Goal: Task Accomplishment & Management: Manage account settings

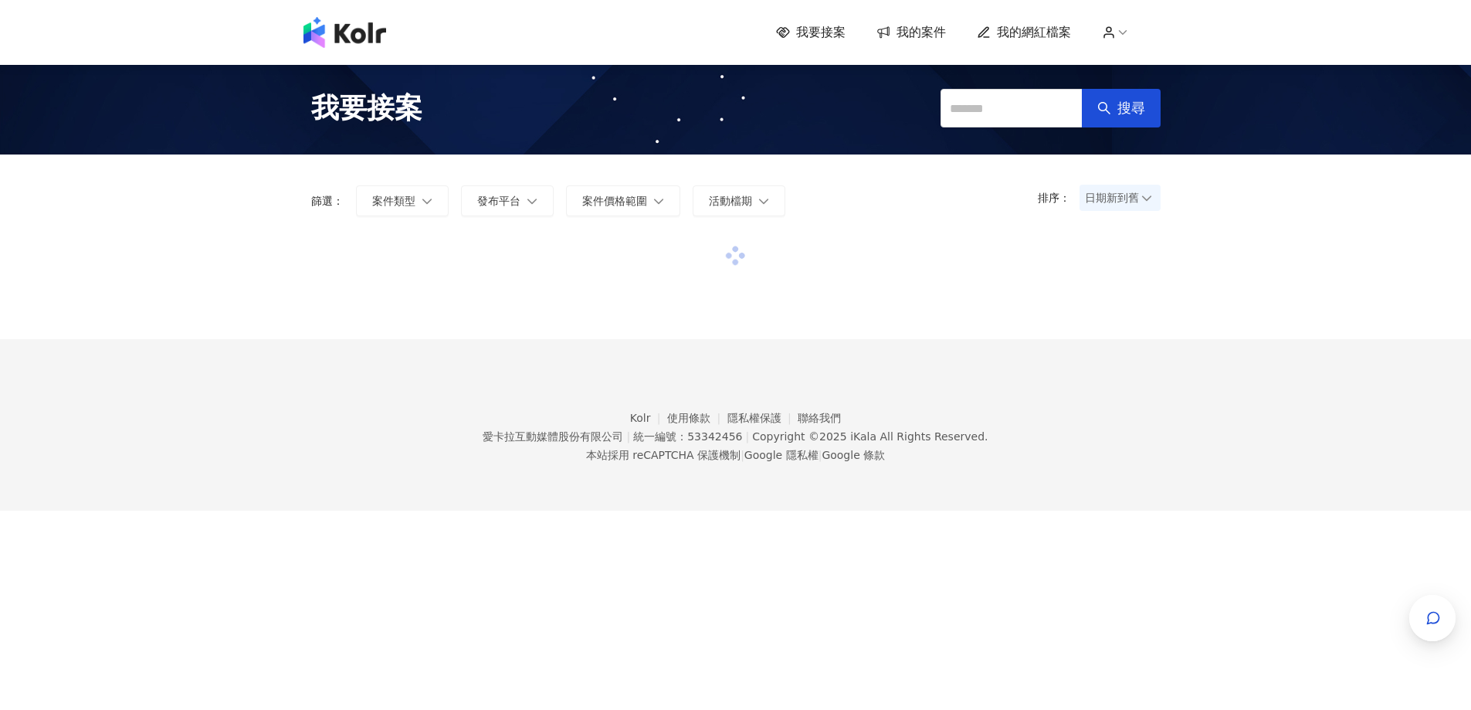
click at [930, 37] on span "我的案件" at bounding box center [921, 32] width 49 height 17
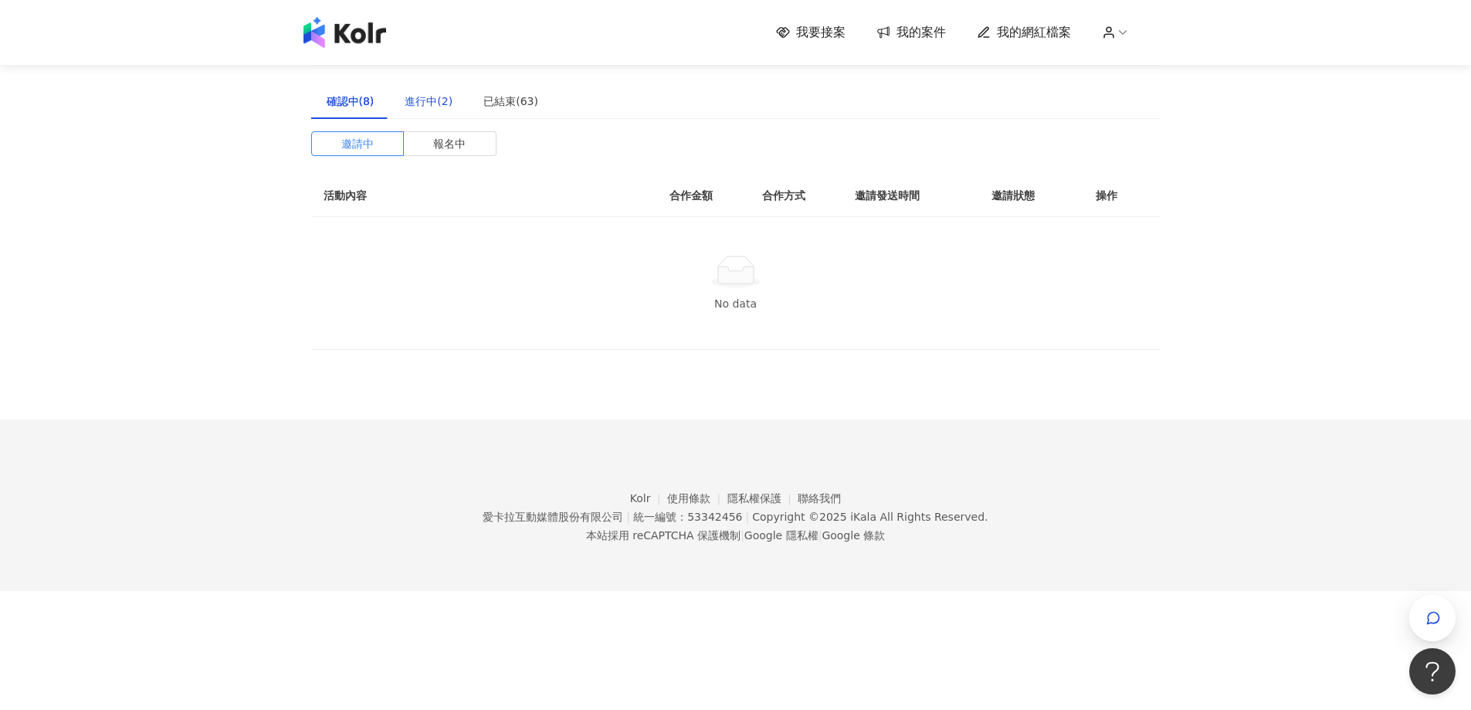
click at [447, 102] on div "進行中(2)" at bounding box center [429, 101] width 48 height 17
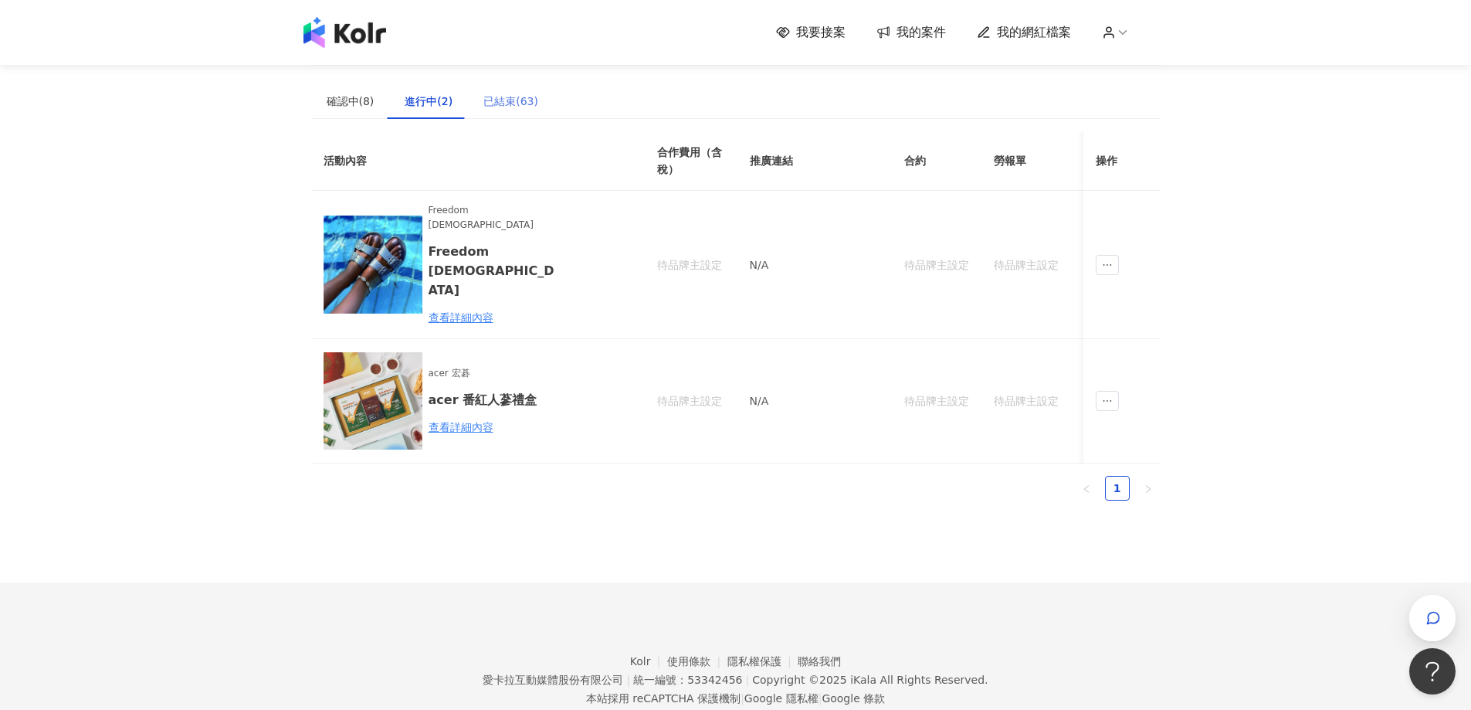
click at [517, 112] on div "已結束(63)" at bounding box center [511, 101] width 86 height 36
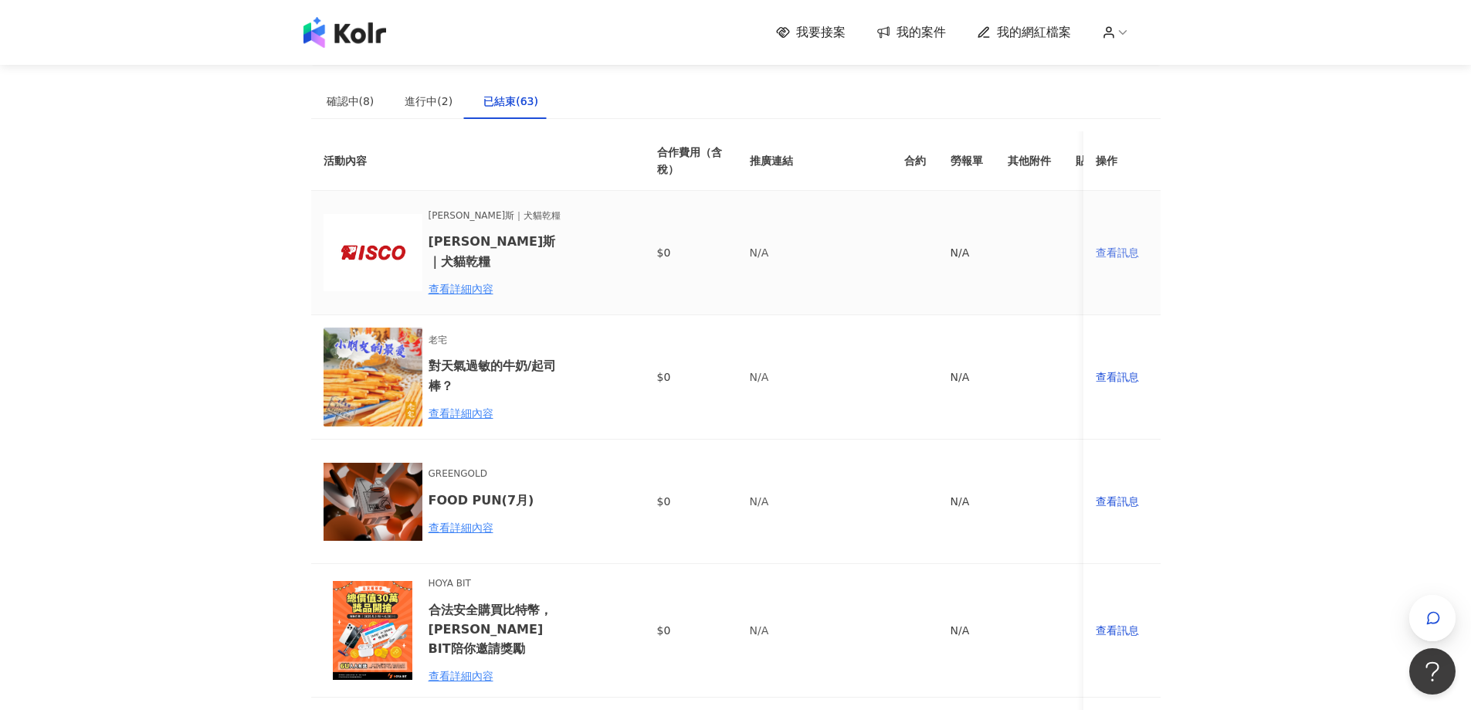
click at [1117, 254] on div "查看訊息" at bounding box center [1122, 252] width 53 height 17
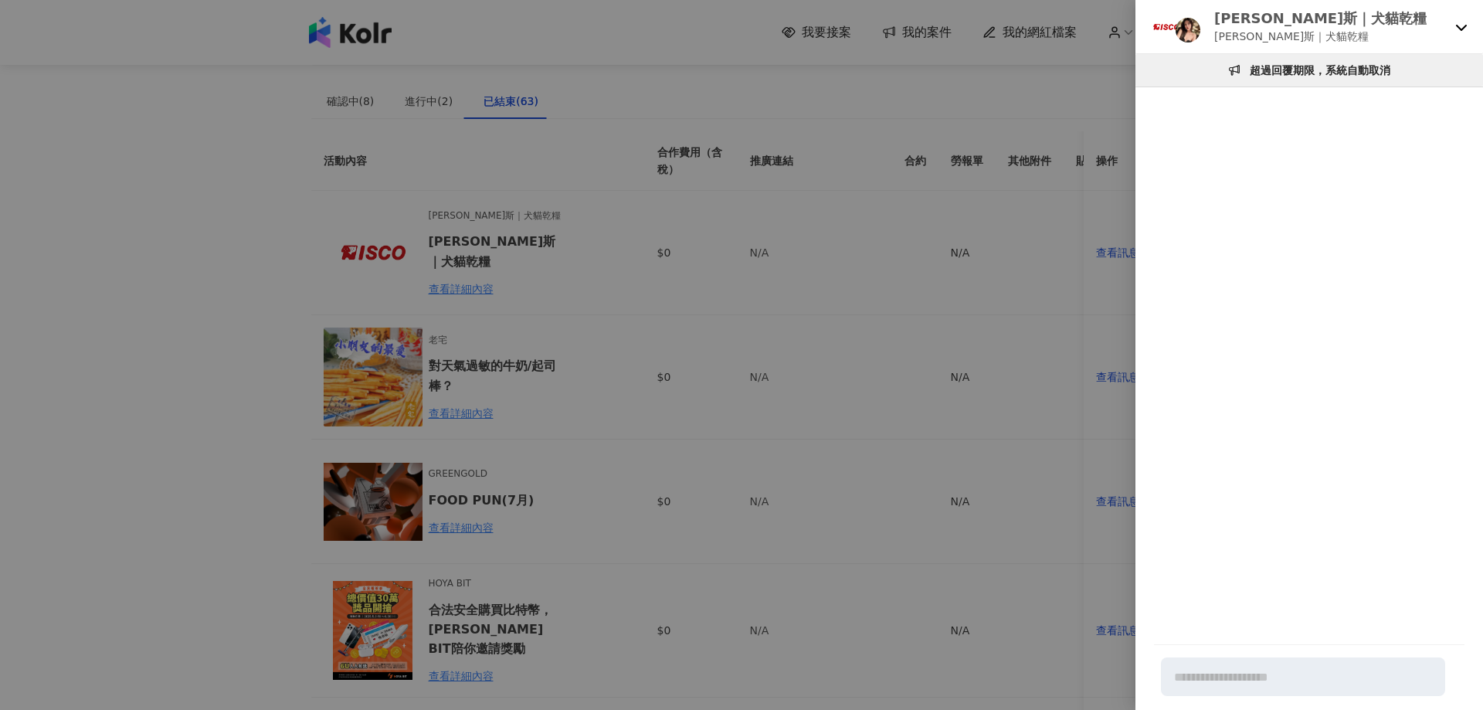
click at [893, 269] on div at bounding box center [741, 355] width 1483 height 710
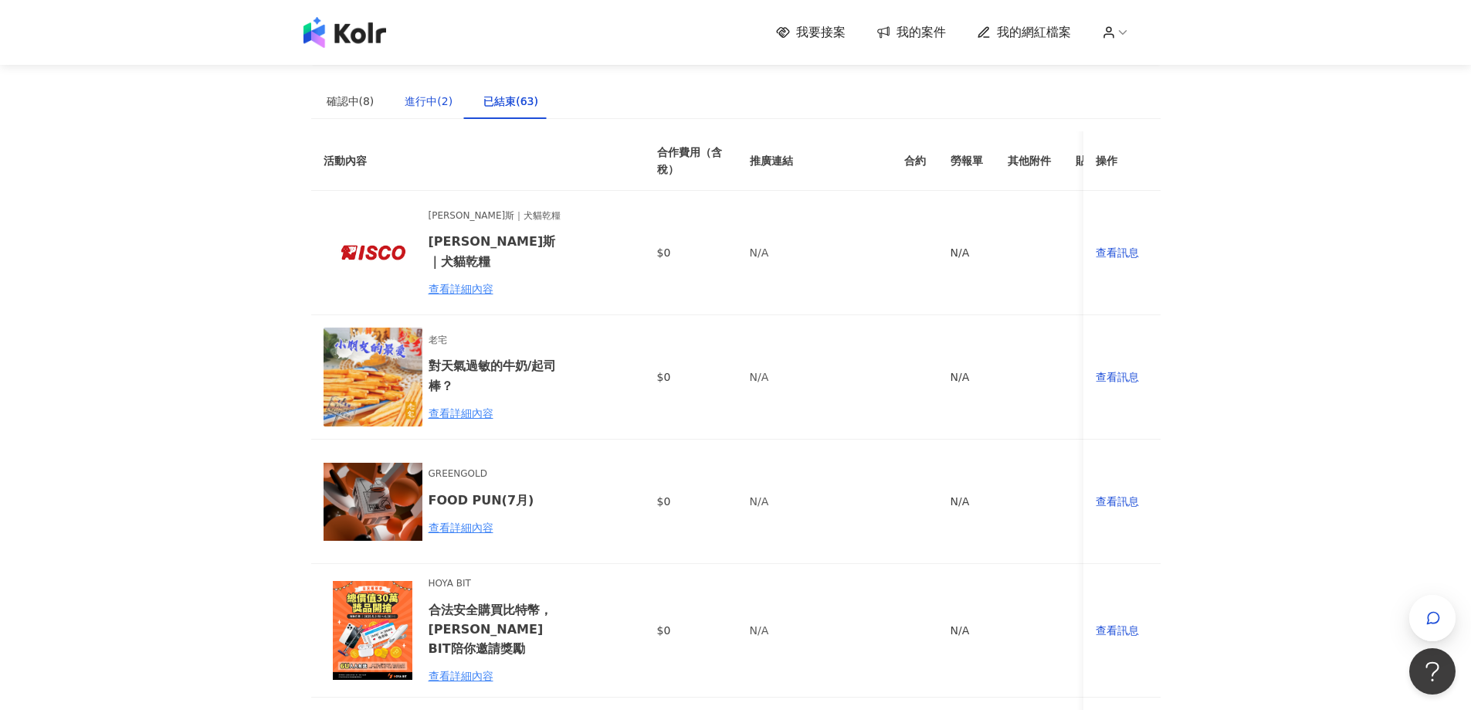
click at [426, 93] on div "進行中(2)" at bounding box center [429, 101] width 48 height 17
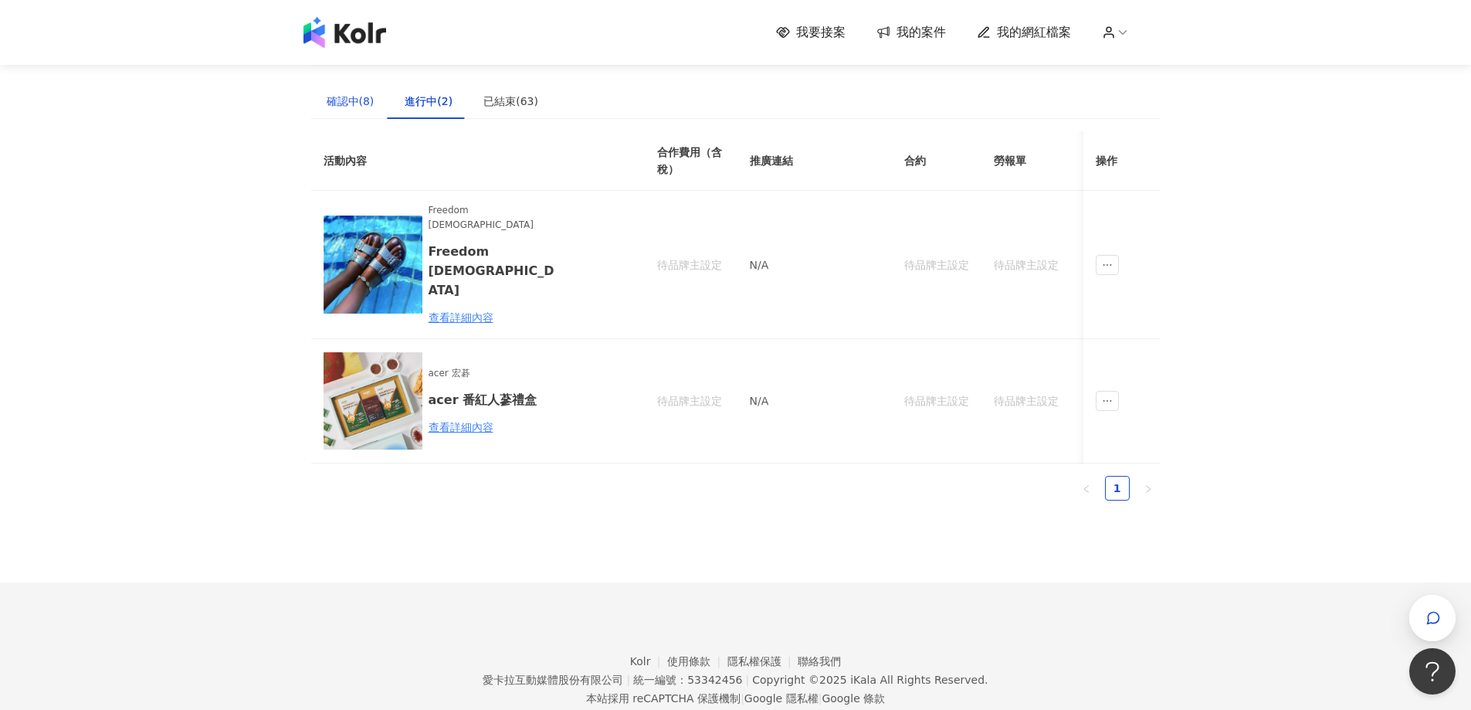
click at [340, 102] on div "確認中(8)" at bounding box center [351, 101] width 48 height 17
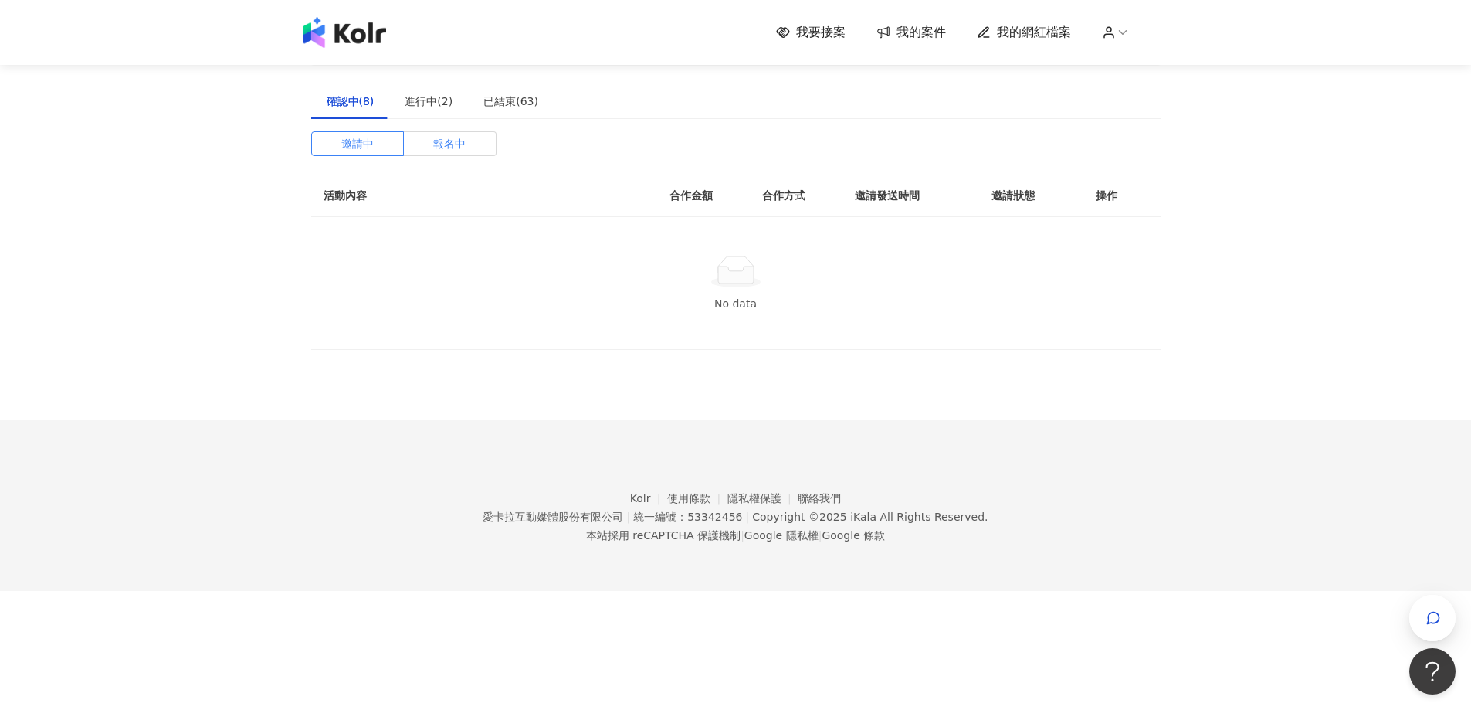
click at [436, 145] on span "報名中" at bounding box center [449, 143] width 32 height 23
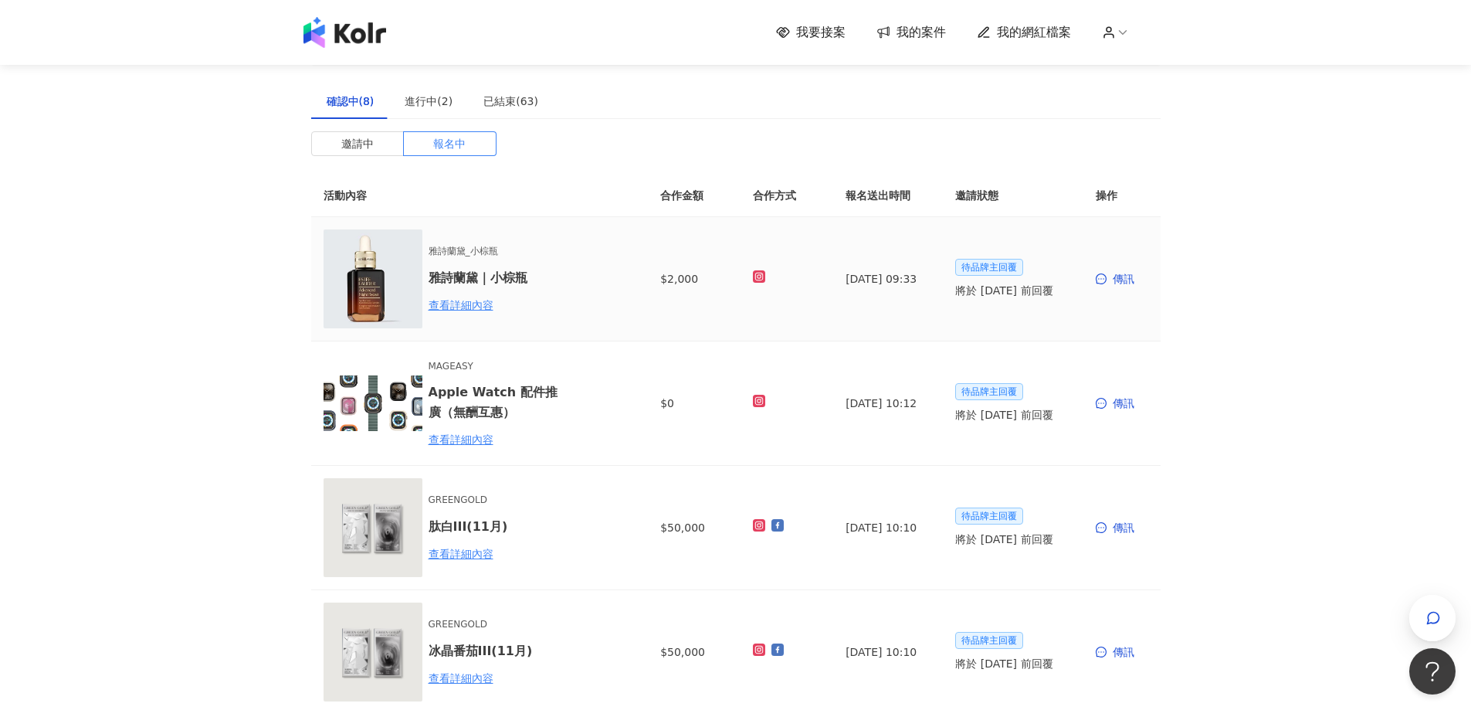
click at [1115, 279] on div "傳訊" at bounding box center [1122, 278] width 53 height 17
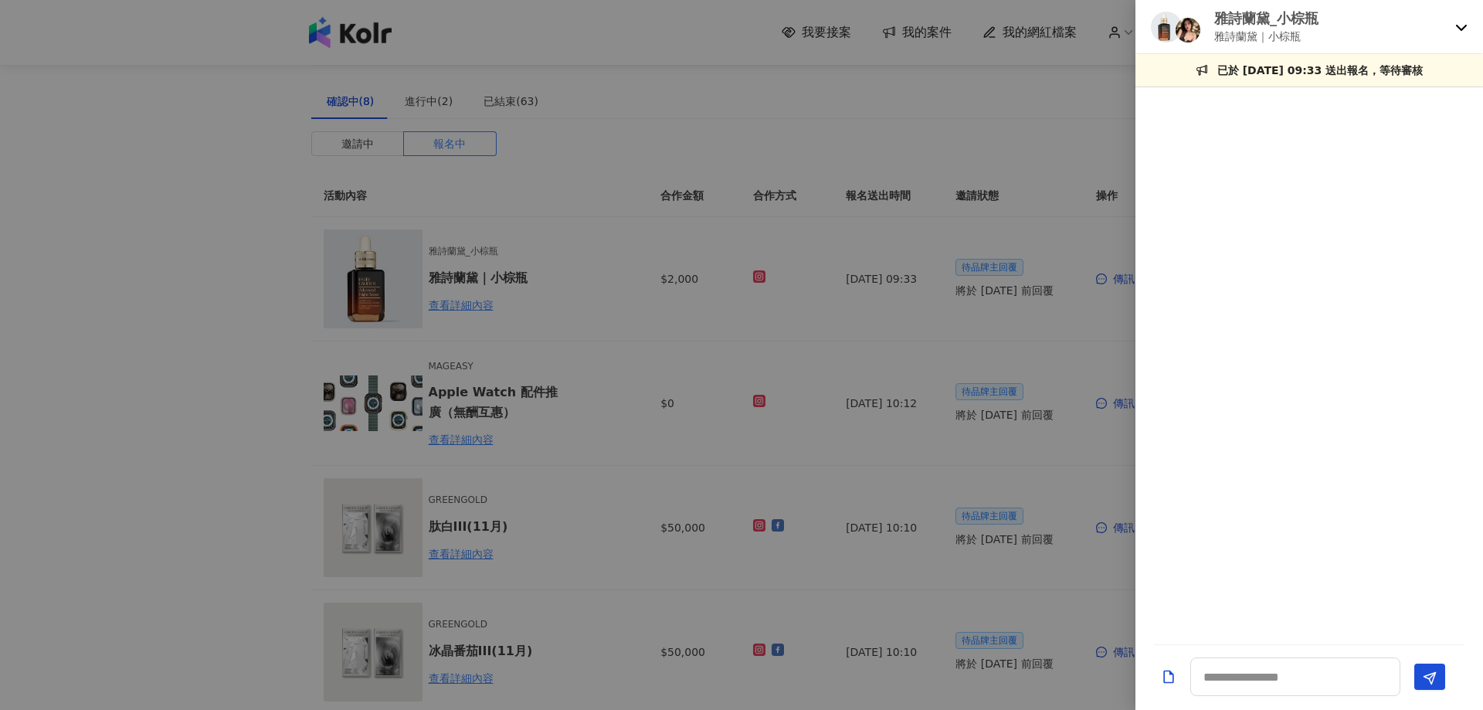
click at [1111, 363] on div at bounding box center [741, 355] width 1483 height 710
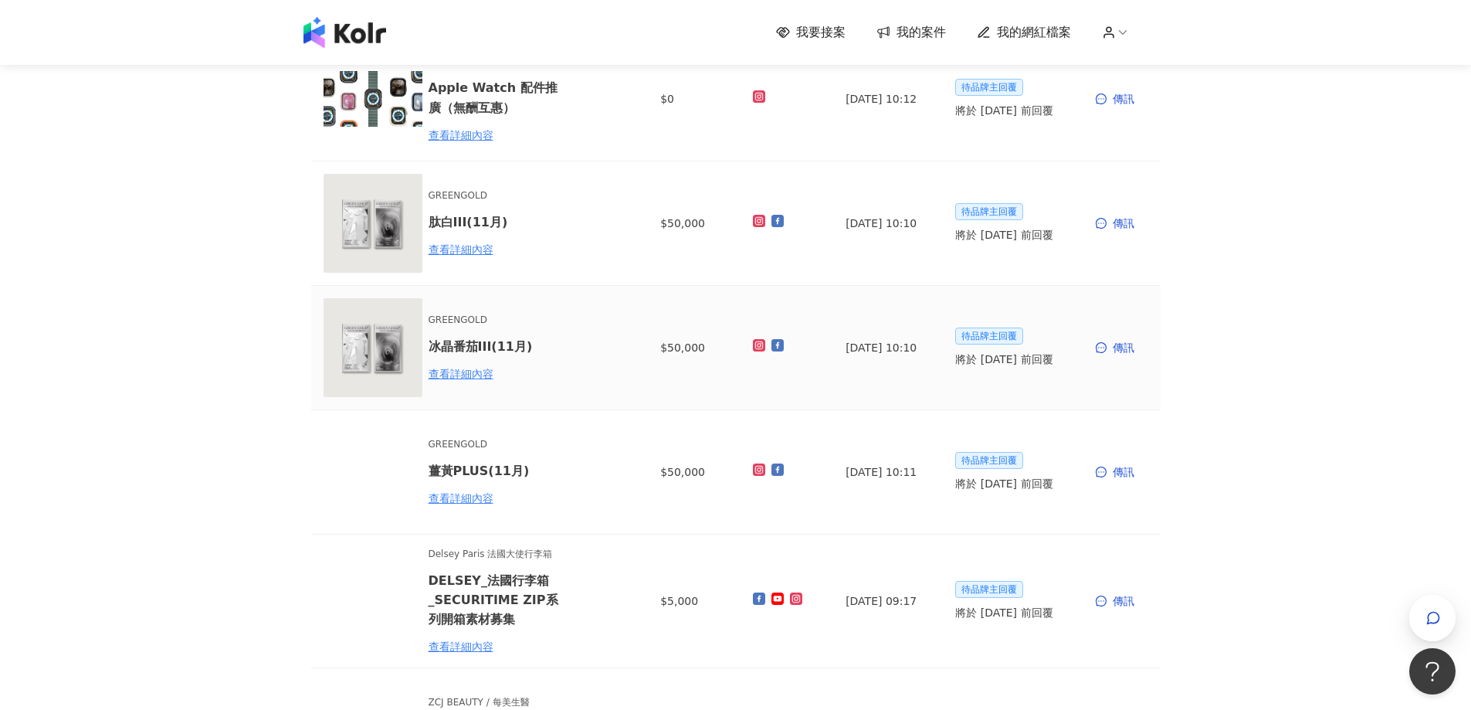
scroll to position [232, 0]
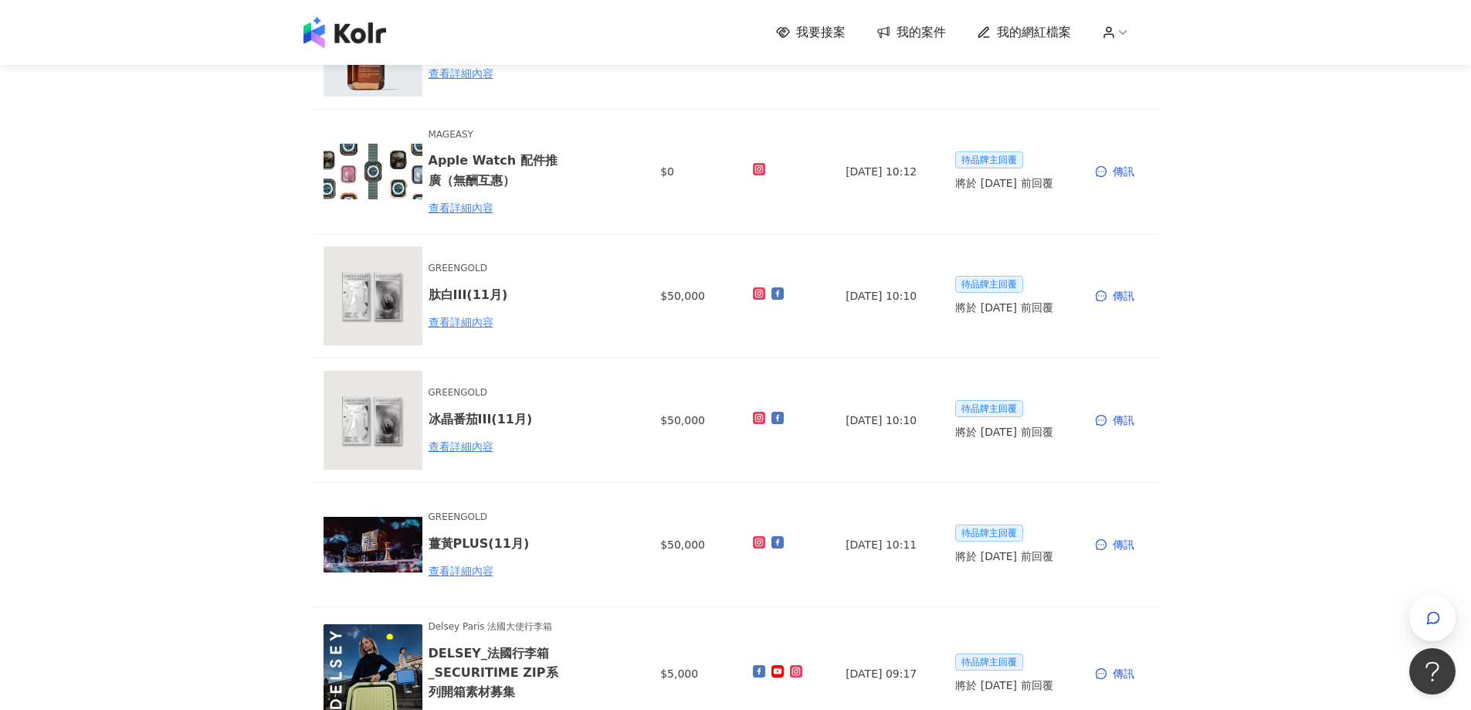
click at [823, 24] on span "我要接案" at bounding box center [820, 32] width 49 height 17
click at [848, 44] on div "我要接案 我的案件 我的網紅檔案" at bounding box center [736, 32] width 880 height 31
click at [846, 29] on span "我要接案" at bounding box center [820, 32] width 49 height 17
click at [812, 29] on span "我要接案" at bounding box center [820, 32] width 49 height 17
click at [354, 48] on div "我要接案 我的案件 我的網紅檔案" at bounding box center [735, 32] width 1471 height 65
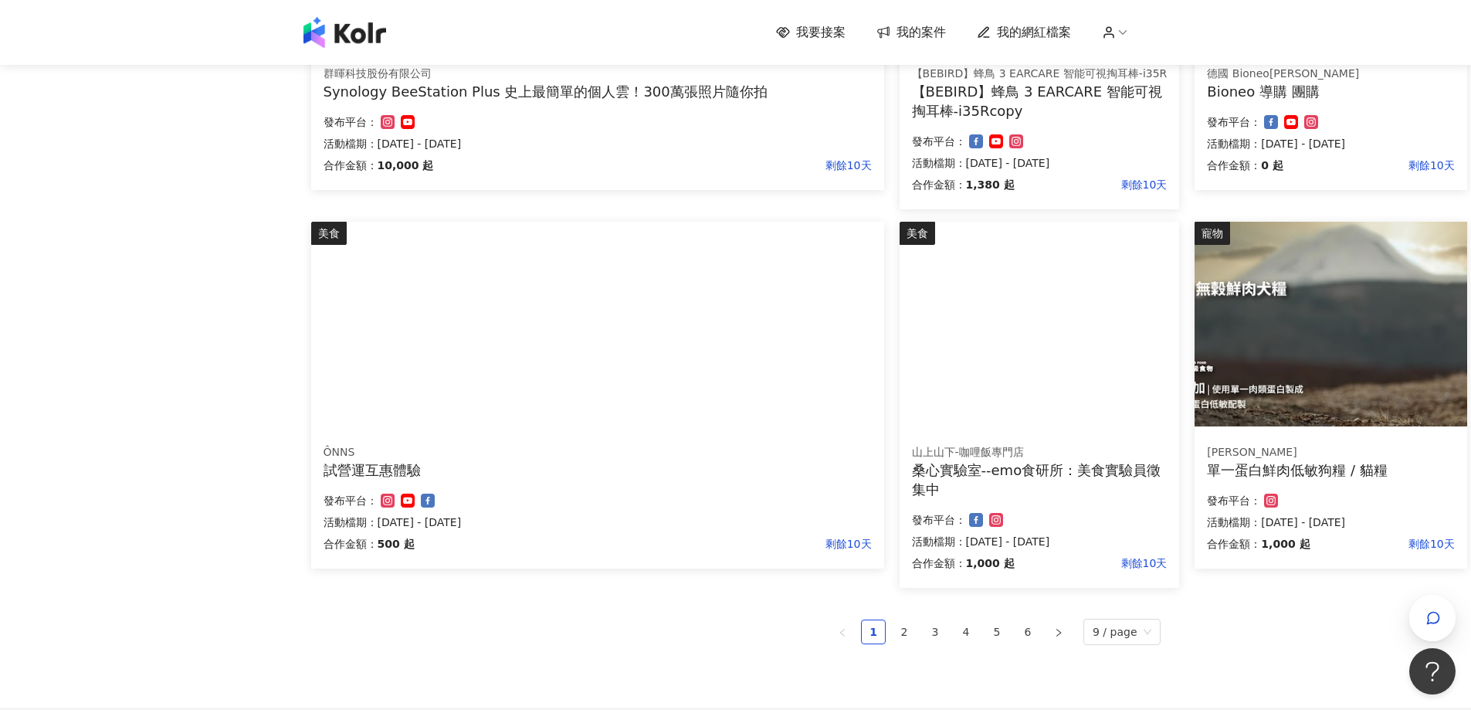
scroll to position [940, 0]
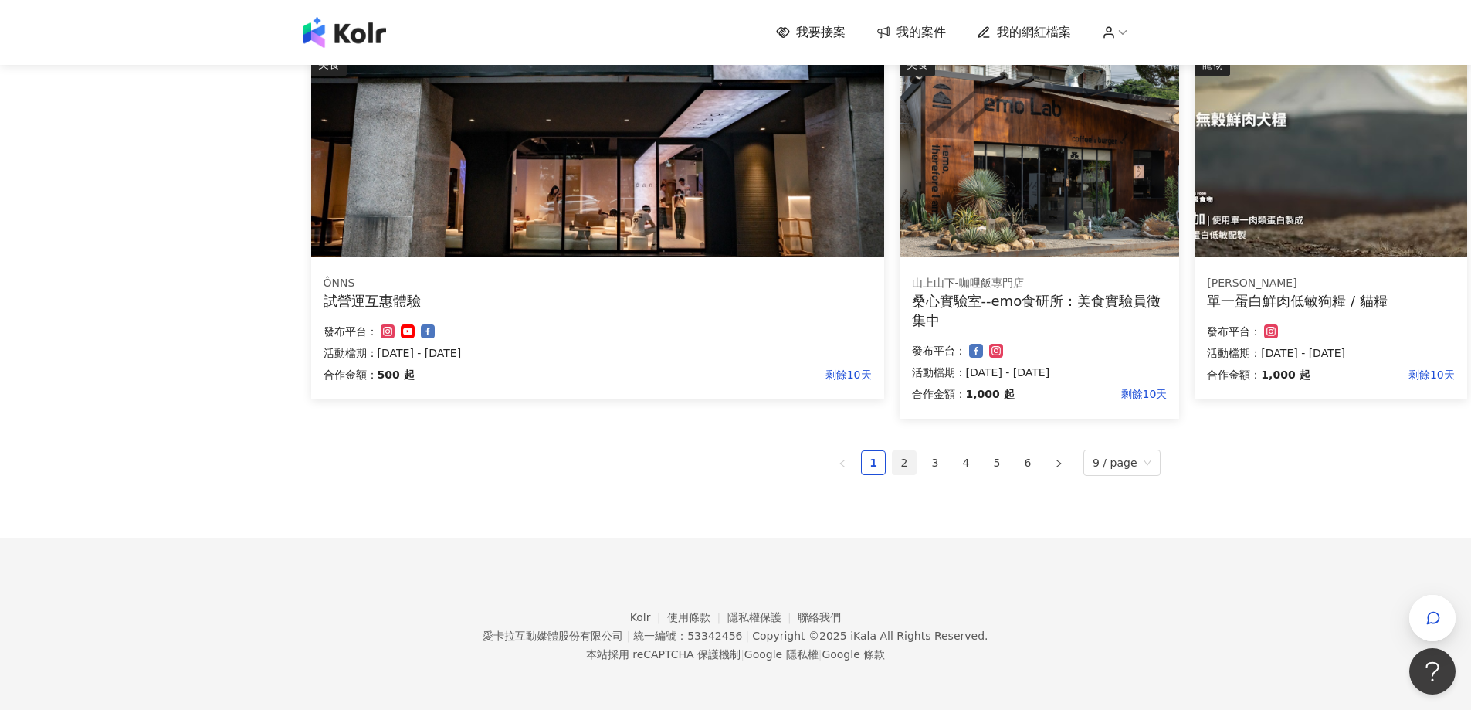
drag, startPoint x: 914, startPoint y: 475, endPoint x: 914, endPoint y: 465, distance: 10.0
click at [914, 474] on ul "1 2 3 4 5 6 9 / page" at bounding box center [735, 462] width 849 height 26
click at [914, 465] on link "2" at bounding box center [904, 462] width 23 height 23
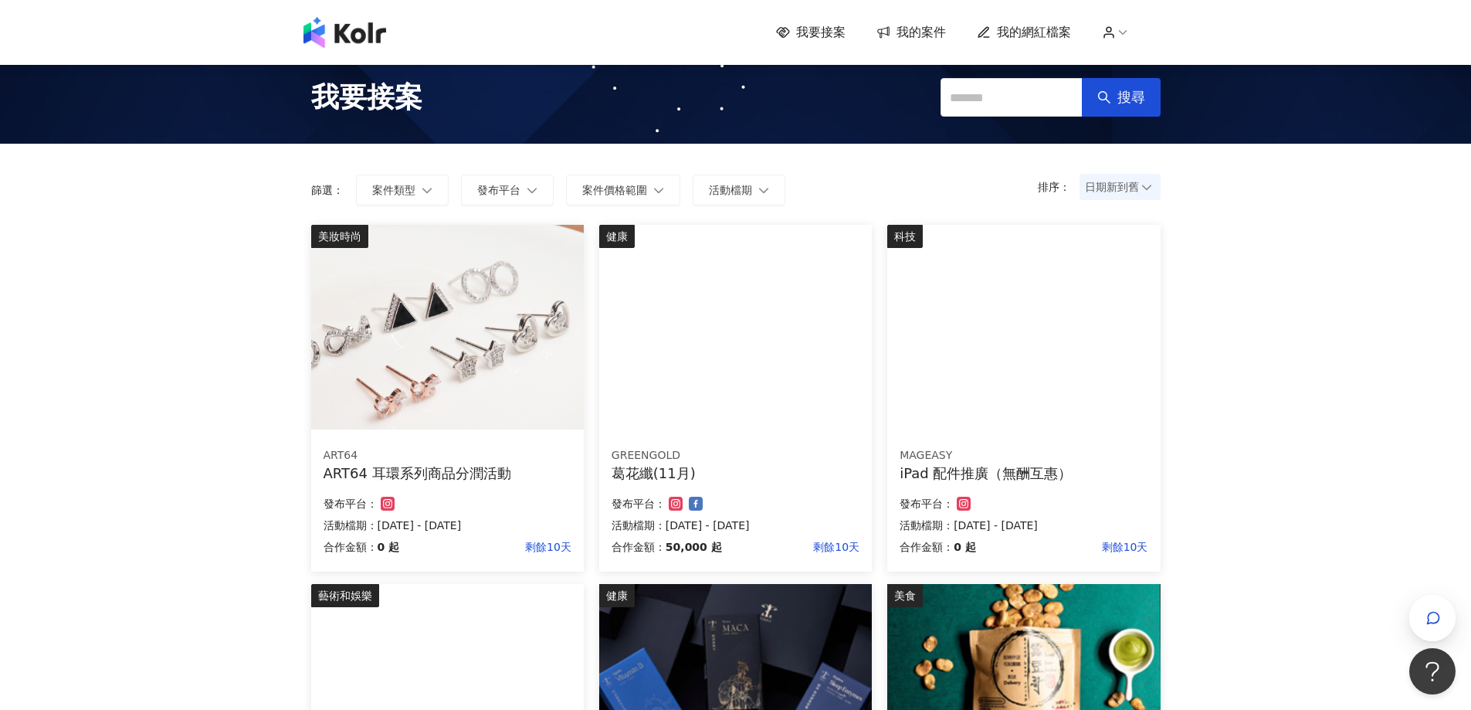
scroll to position [0, 0]
